Goal: Find specific page/section: Find specific page/section

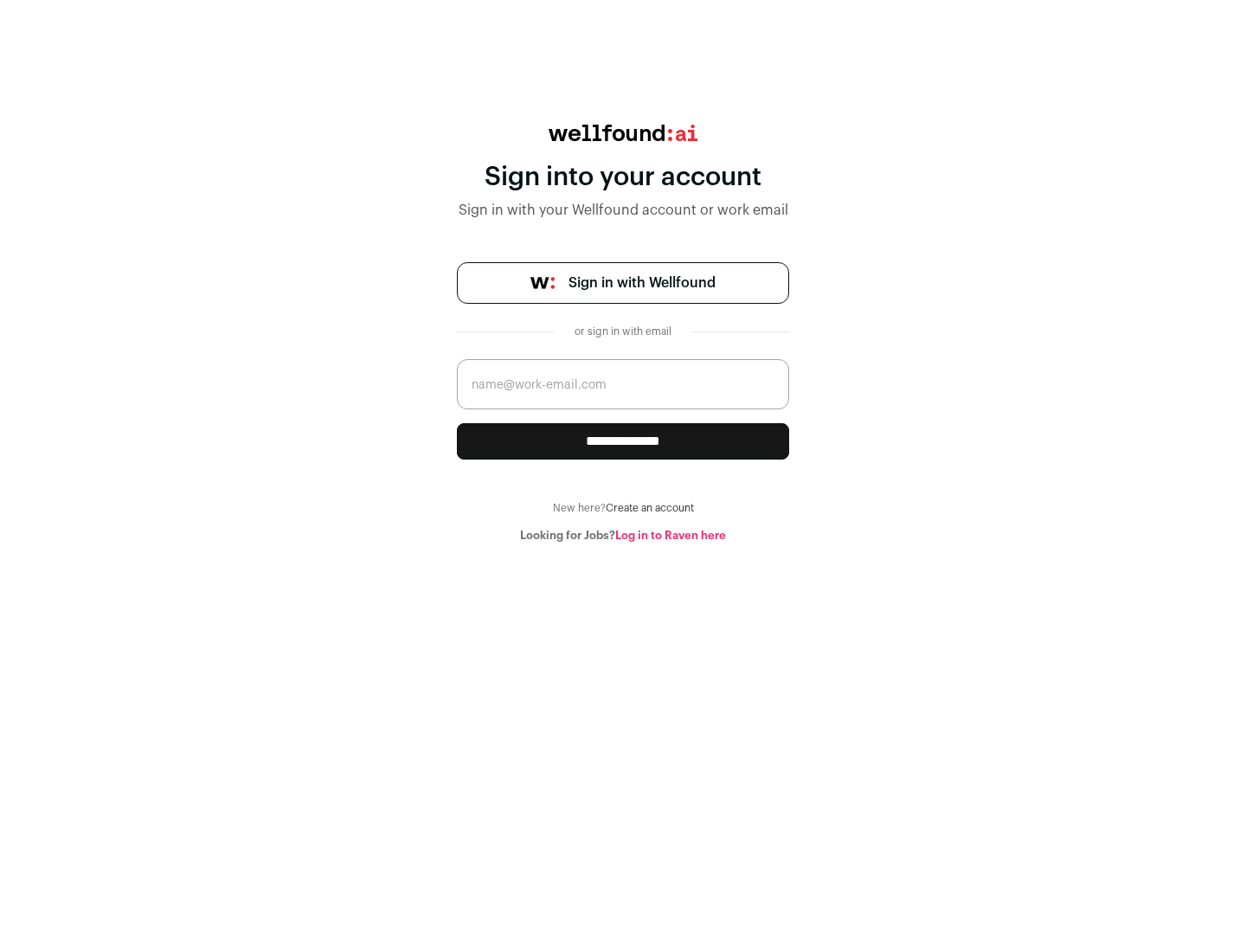
click at [641, 283] on span "Sign in with Wellfound" at bounding box center [642, 283] width 147 height 21
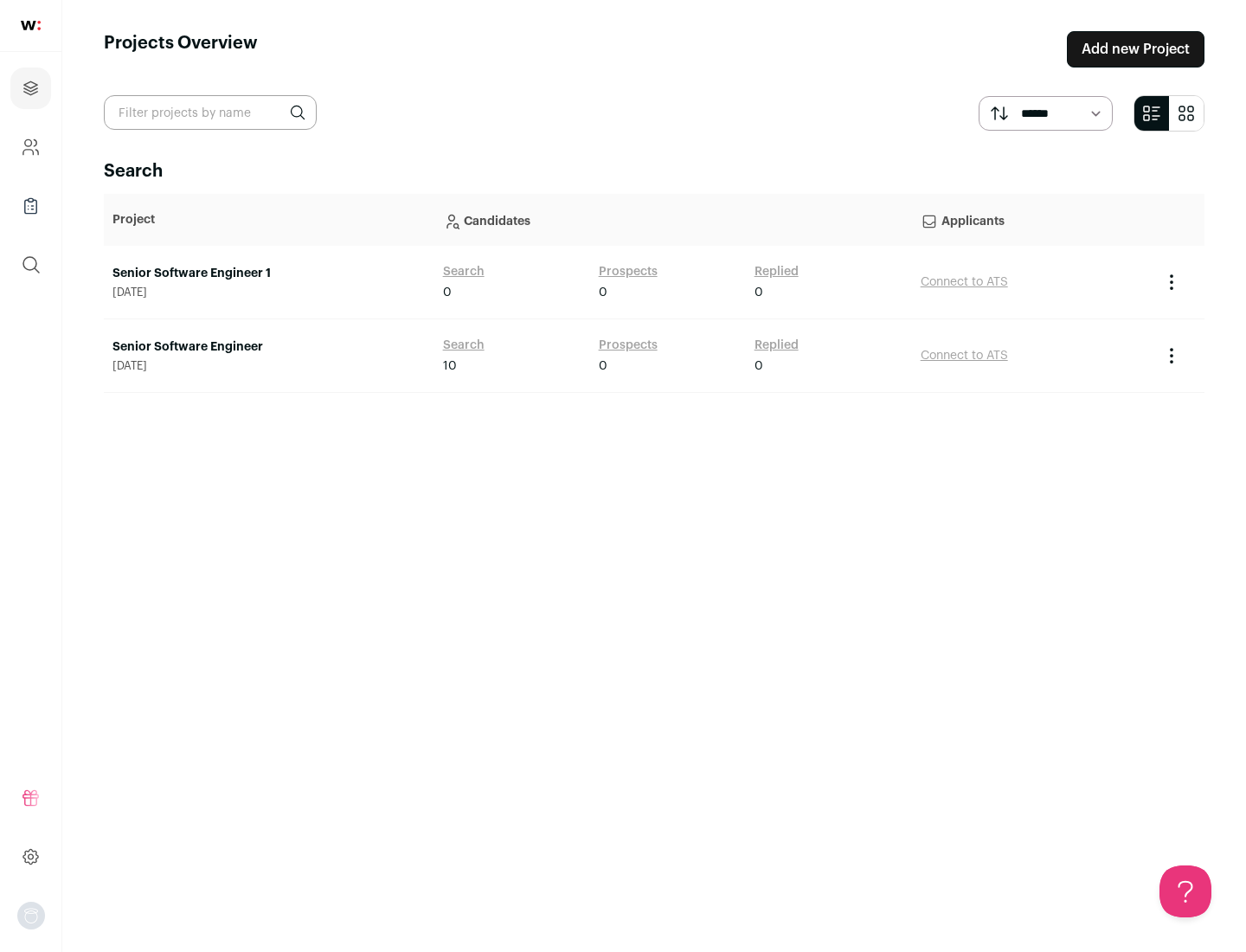
click at [269, 347] on link "Senior Software Engineer" at bounding box center [269, 346] width 314 height 17
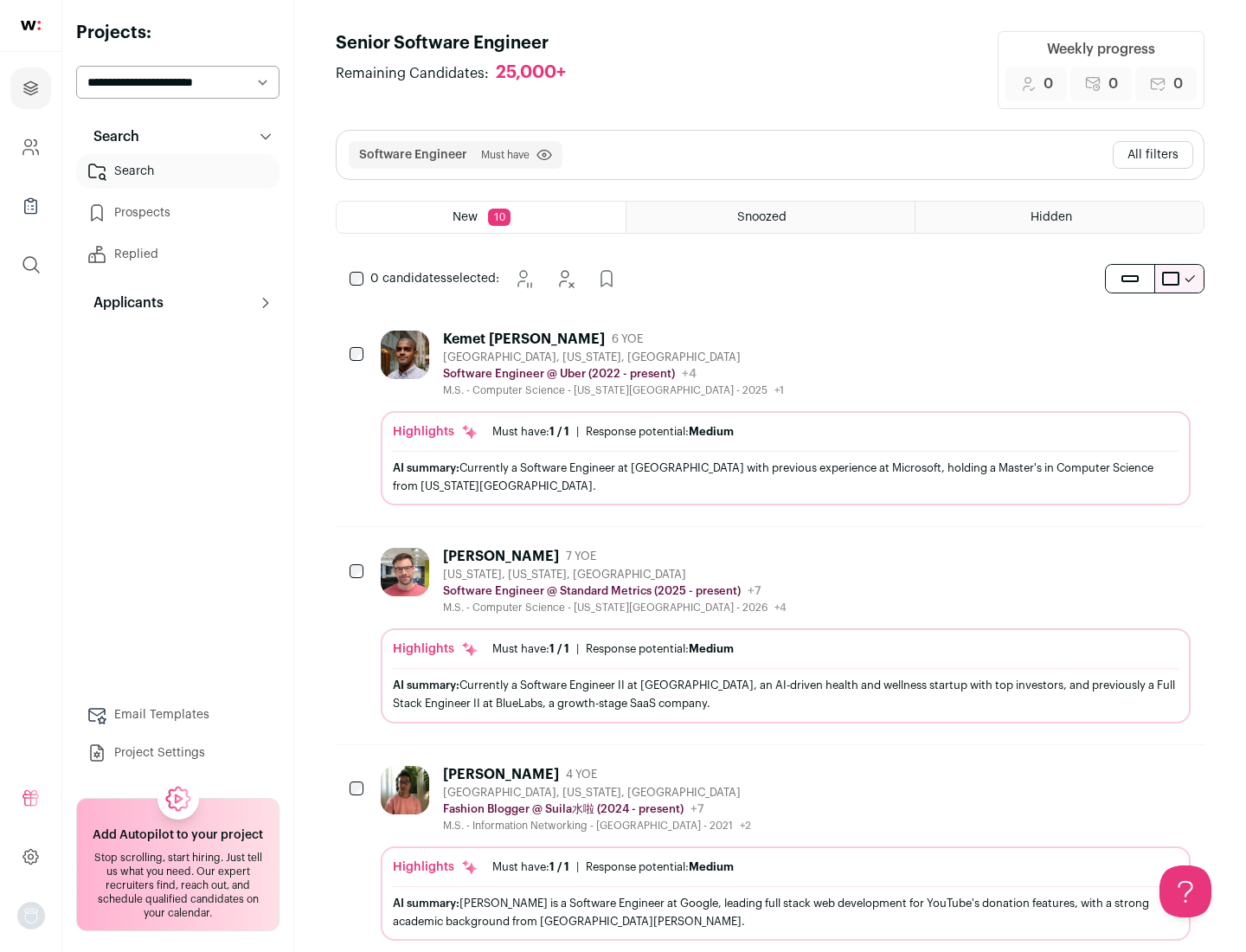
click at [770, 418] on div "Highlights Must have: 1 / 1 How many must haves have been fulfilled? | Response…" at bounding box center [786, 458] width 810 height 94
